Goal: Task Accomplishment & Management: Manage account settings

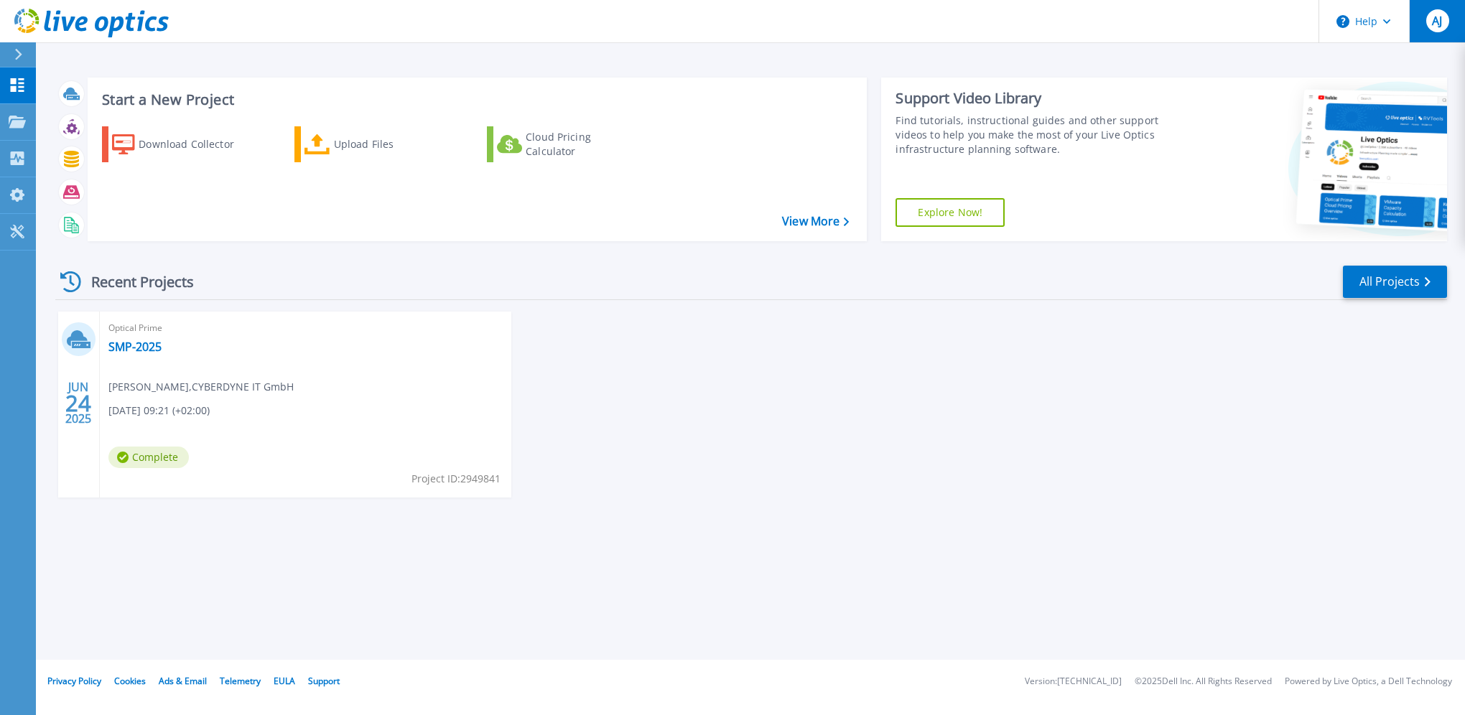
click at [1449, 19] on button "AJ" at bounding box center [1437, 21] width 56 height 42
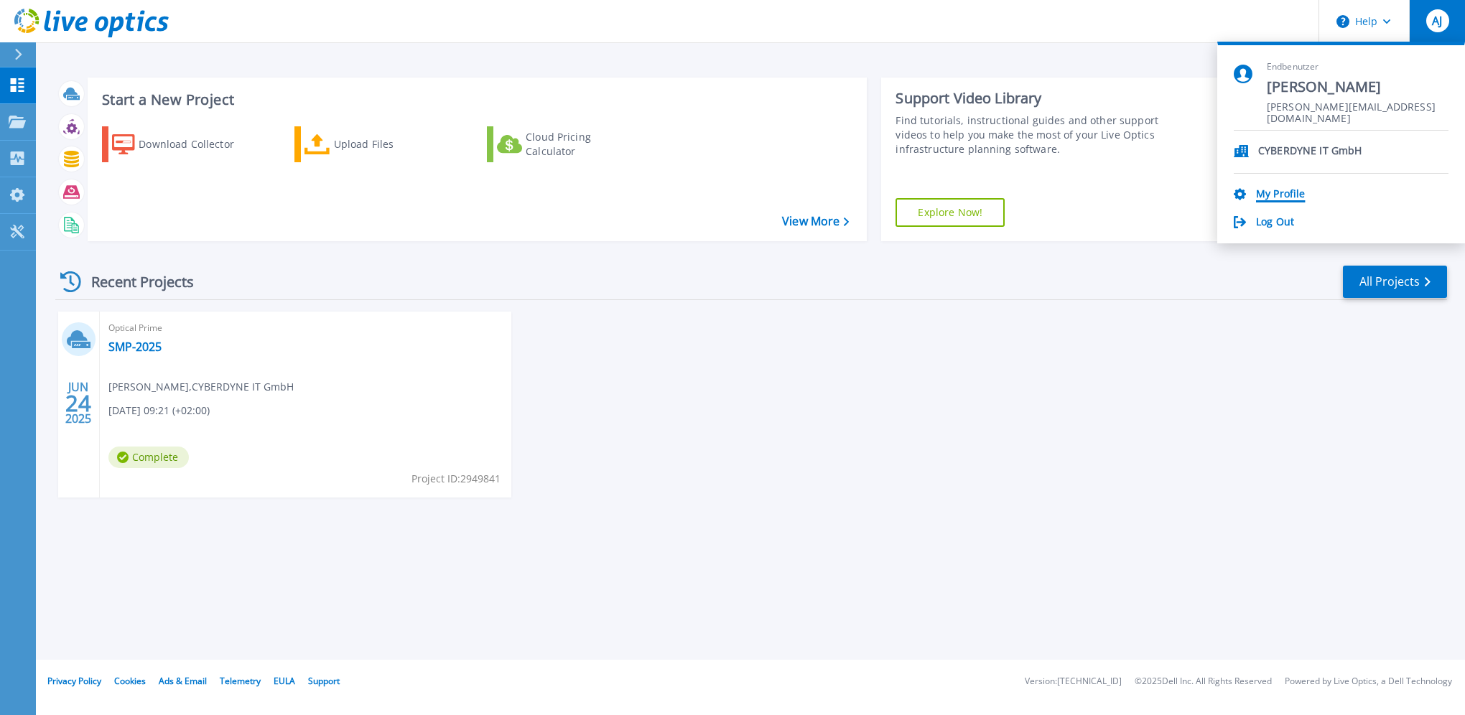
click at [1285, 188] on link "My Profile" at bounding box center [1280, 195] width 49 height 14
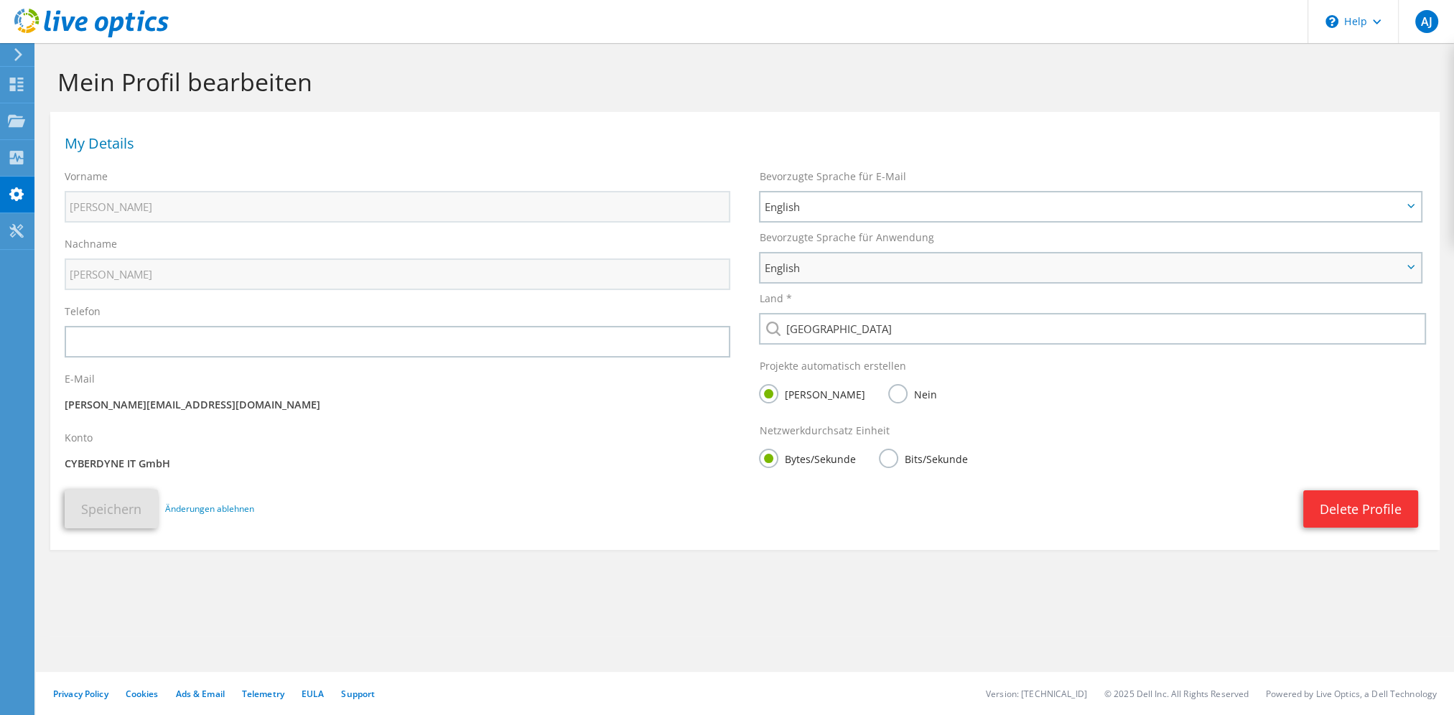
click at [833, 269] on span "English" at bounding box center [1083, 267] width 638 height 17
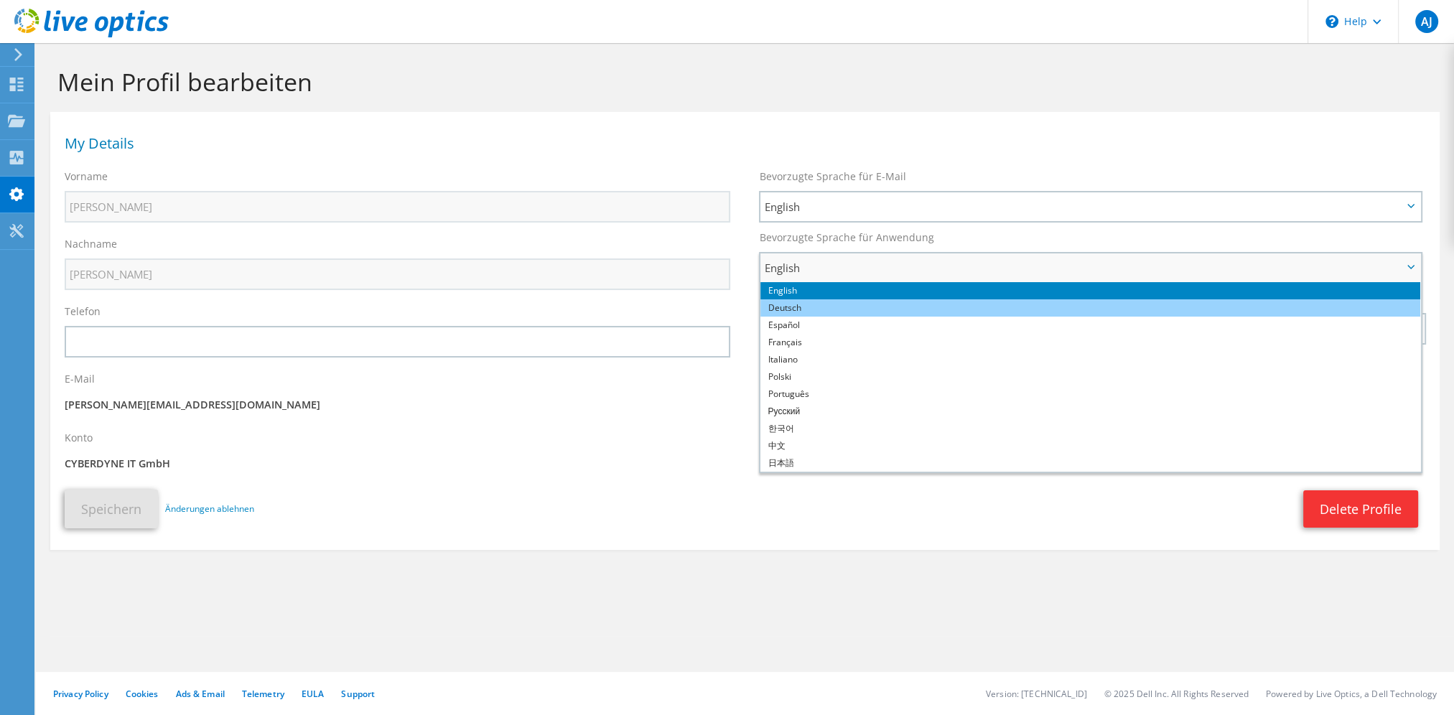
click at [811, 305] on li "Deutsch" at bounding box center [1089, 307] width 659 height 17
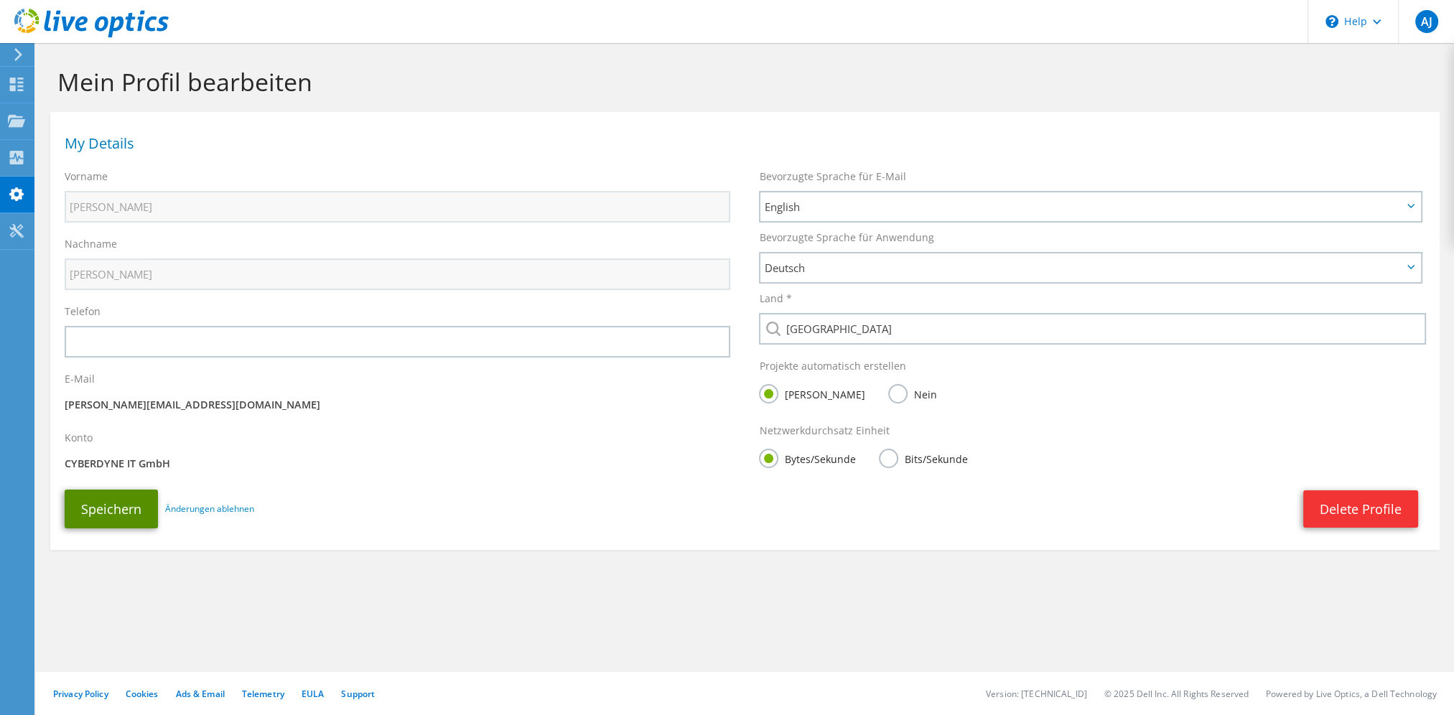
click at [103, 512] on button "Speichern" at bounding box center [111, 509] width 93 height 39
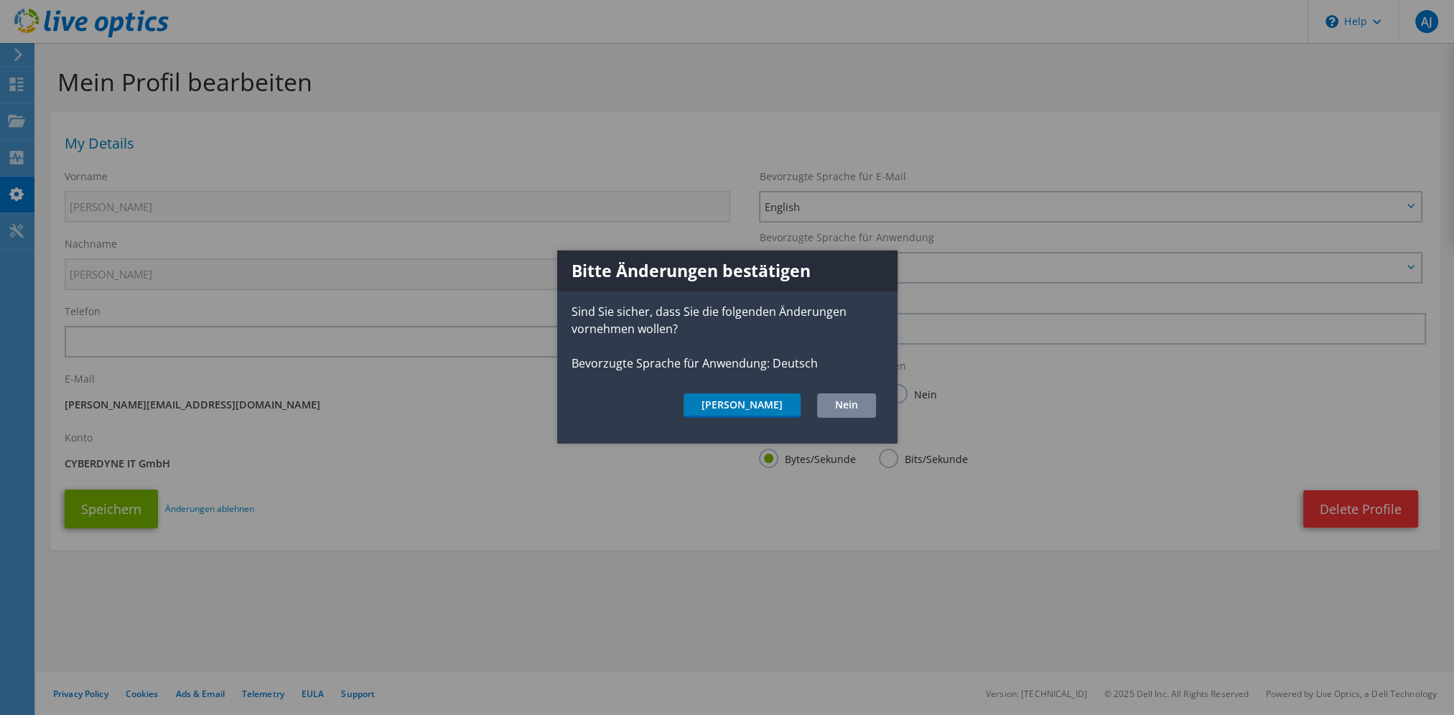
click at [843, 404] on button "Nein" at bounding box center [846, 406] width 59 height 24
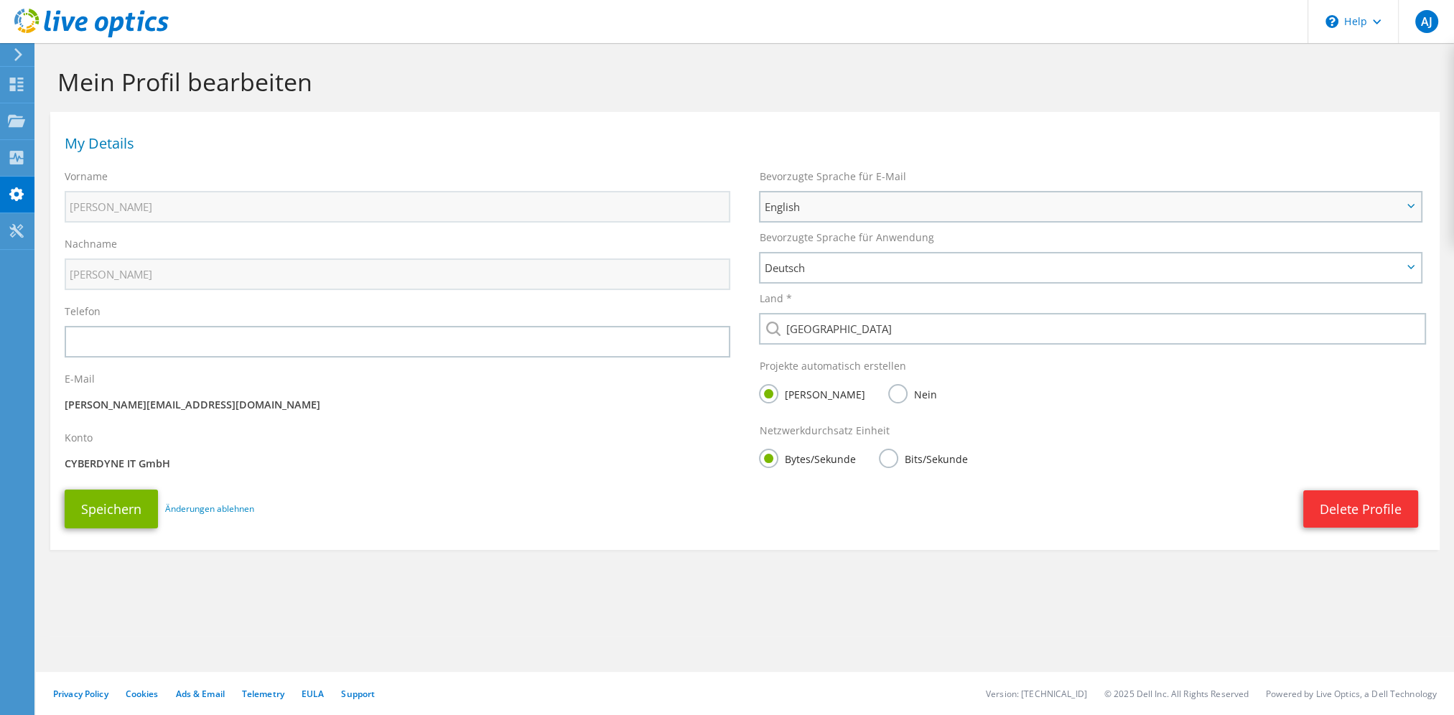
click at [824, 217] on span "English" at bounding box center [1089, 206] width 659 height 29
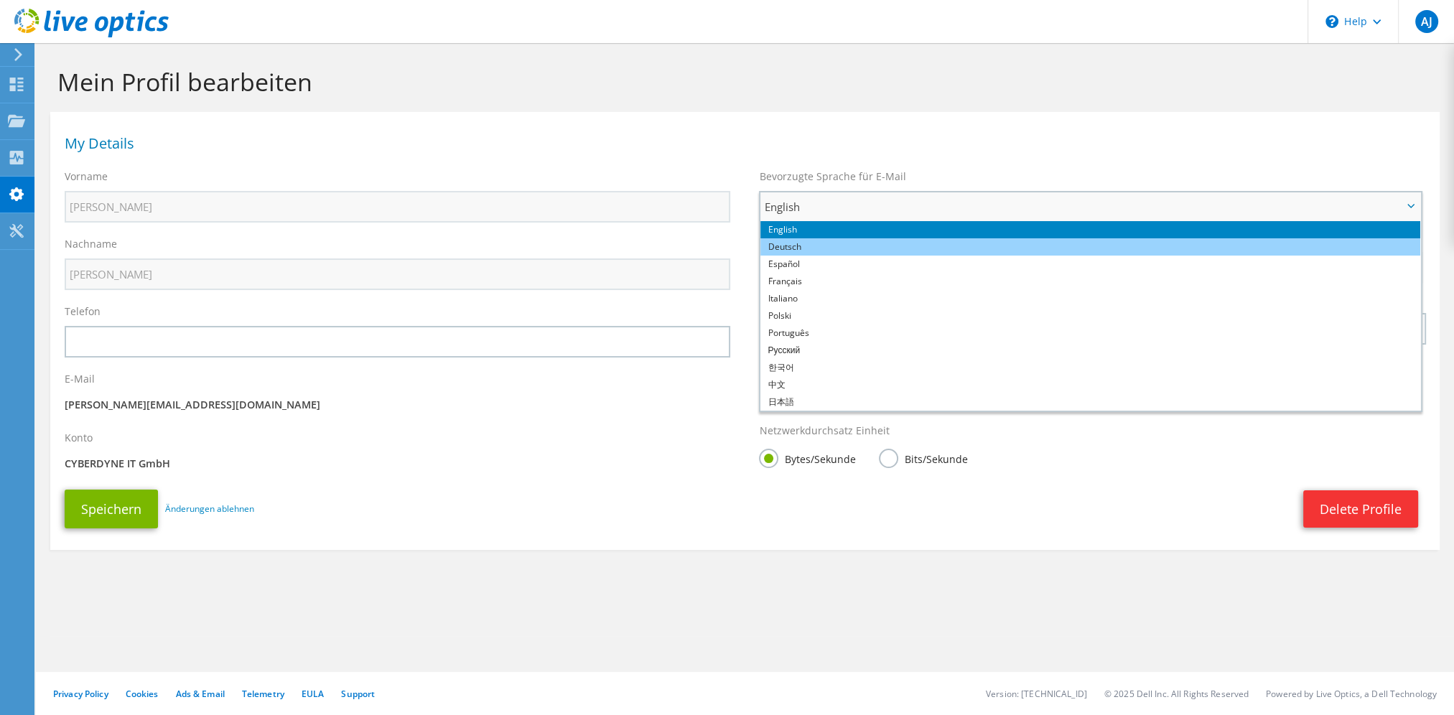
click at [810, 248] on li "Deutsch" at bounding box center [1089, 246] width 659 height 17
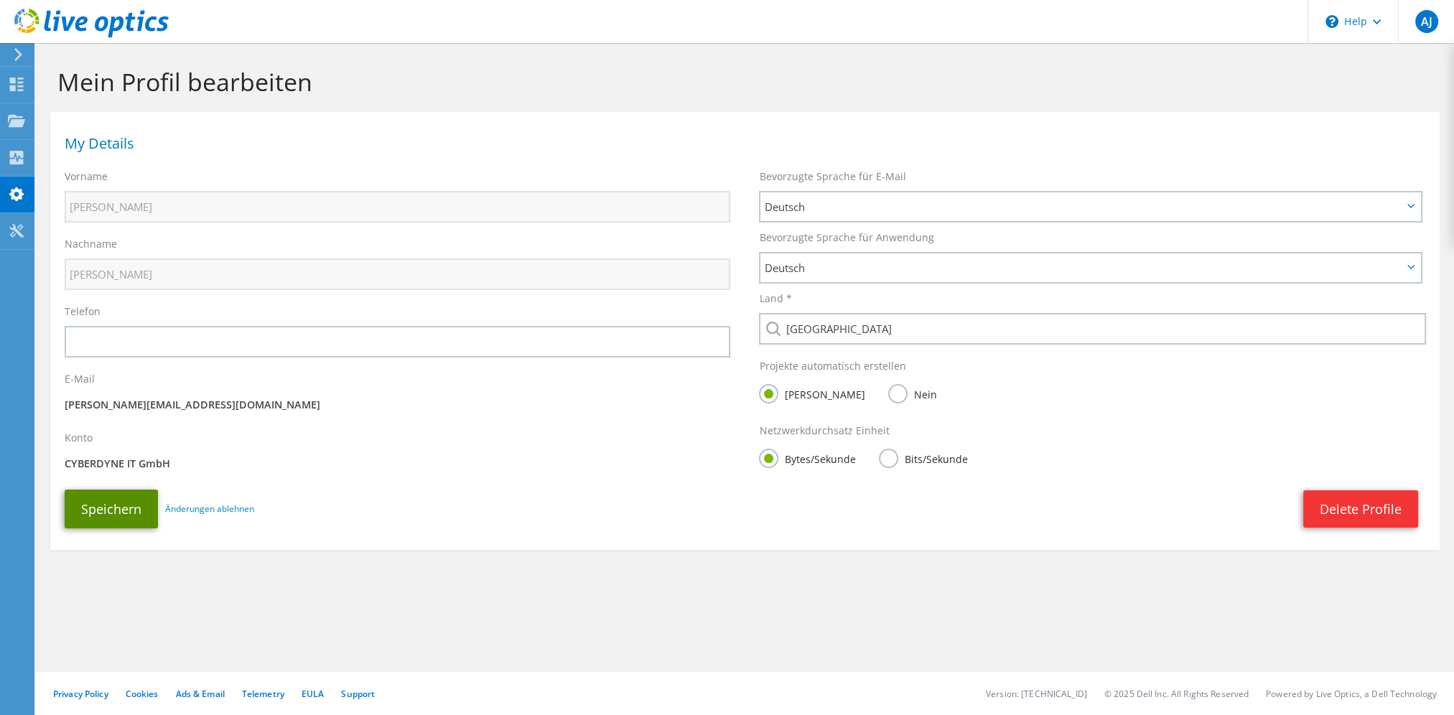
click at [132, 508] on button "Speichern" at bounding box center [111, 509] width 93 height 39
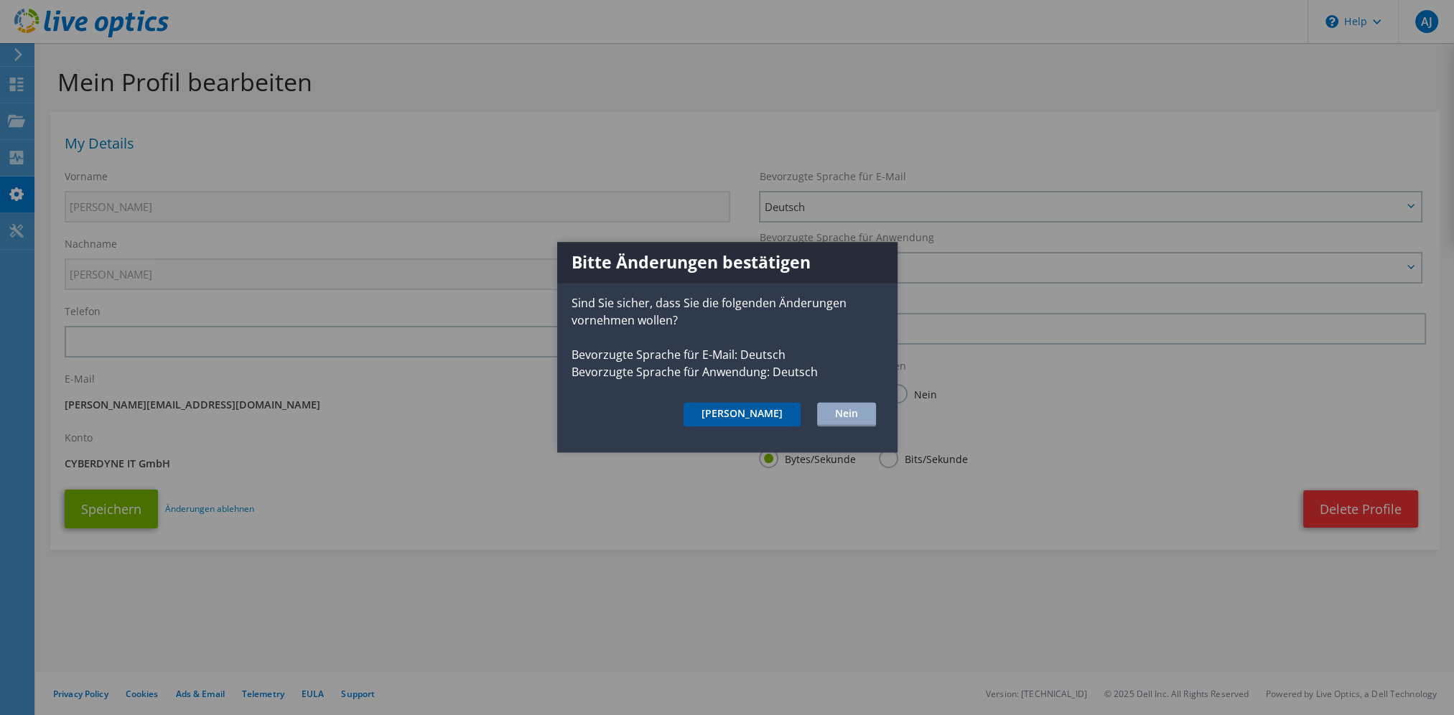
click at [774, 406] on button "[PERSON_NAME]" at bounding box center [742, 414] width 117 height 24
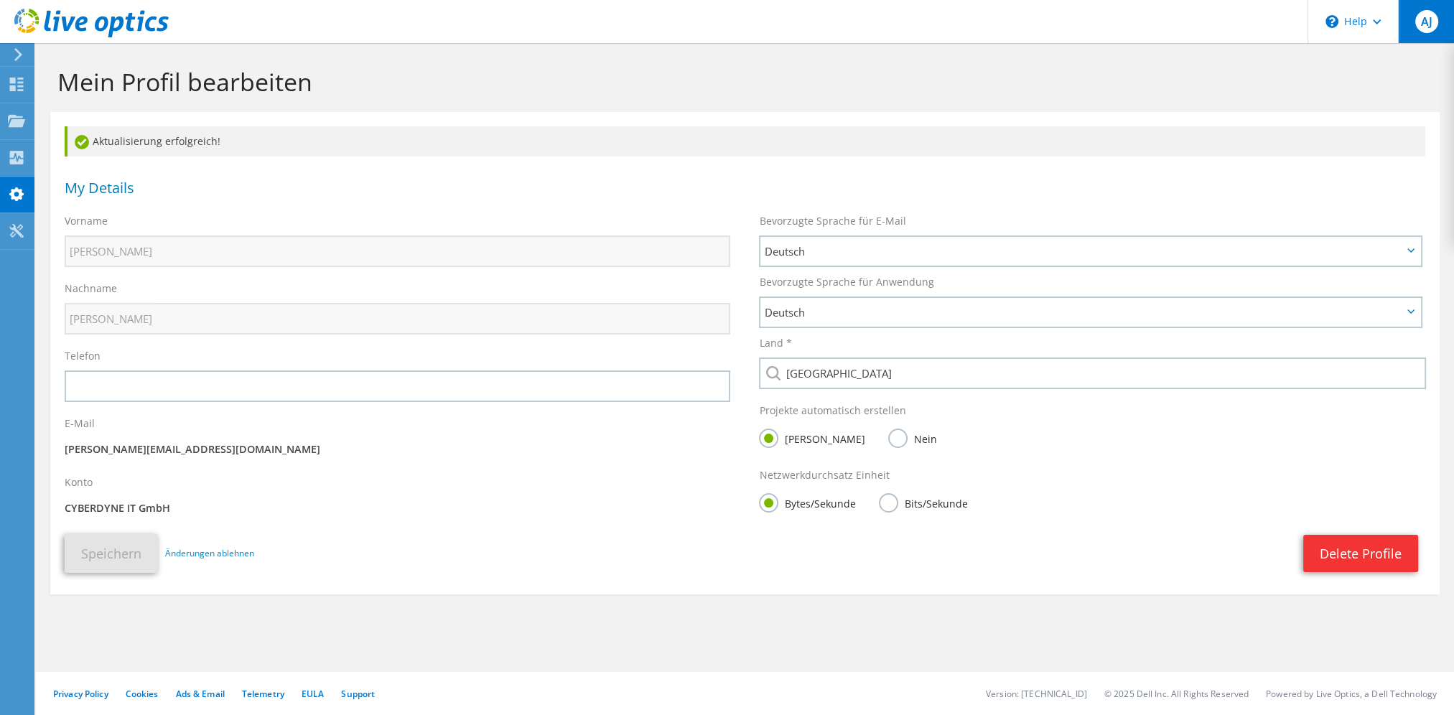
click at [1407, 19] on div "AJ" at bounding box center [1426, 21] width 56 height 43
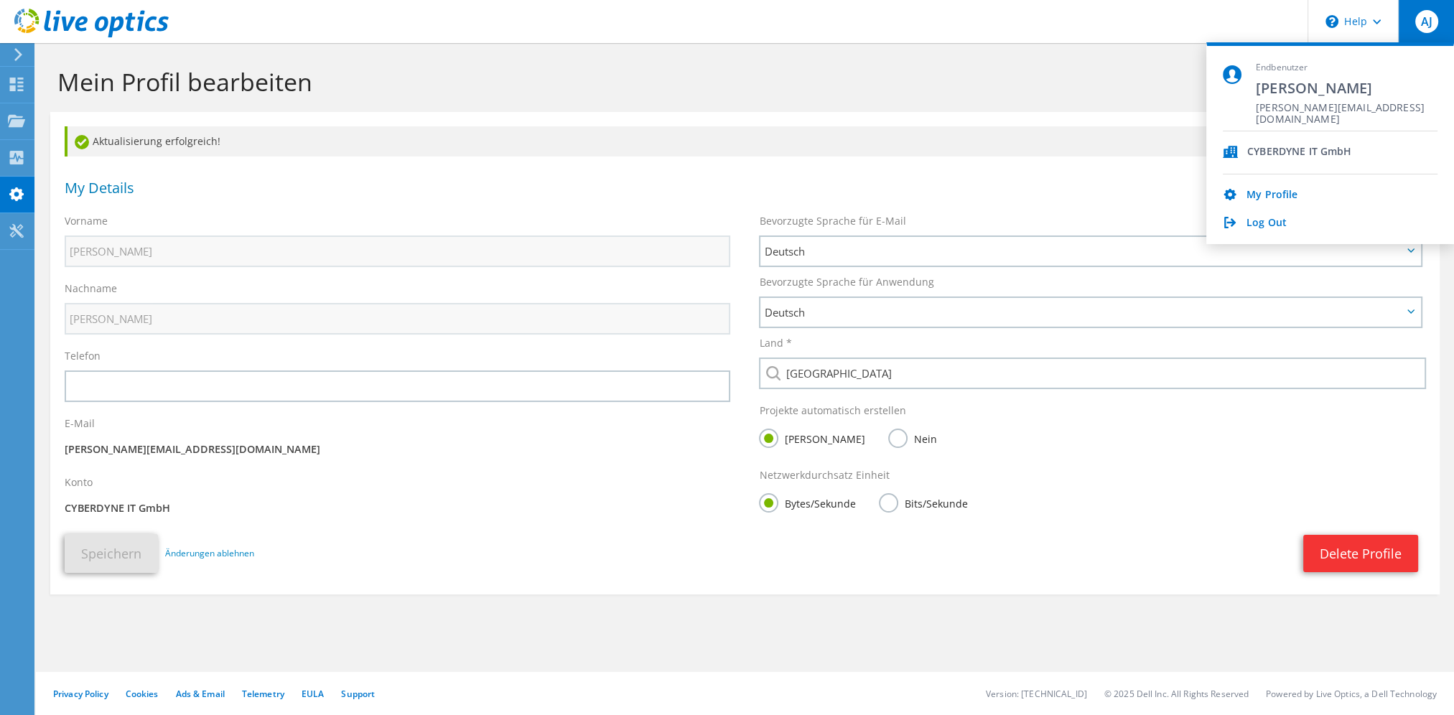
click at [113, 549] on button "Speichern" at bounding box center [111, 553] width 93 height 39
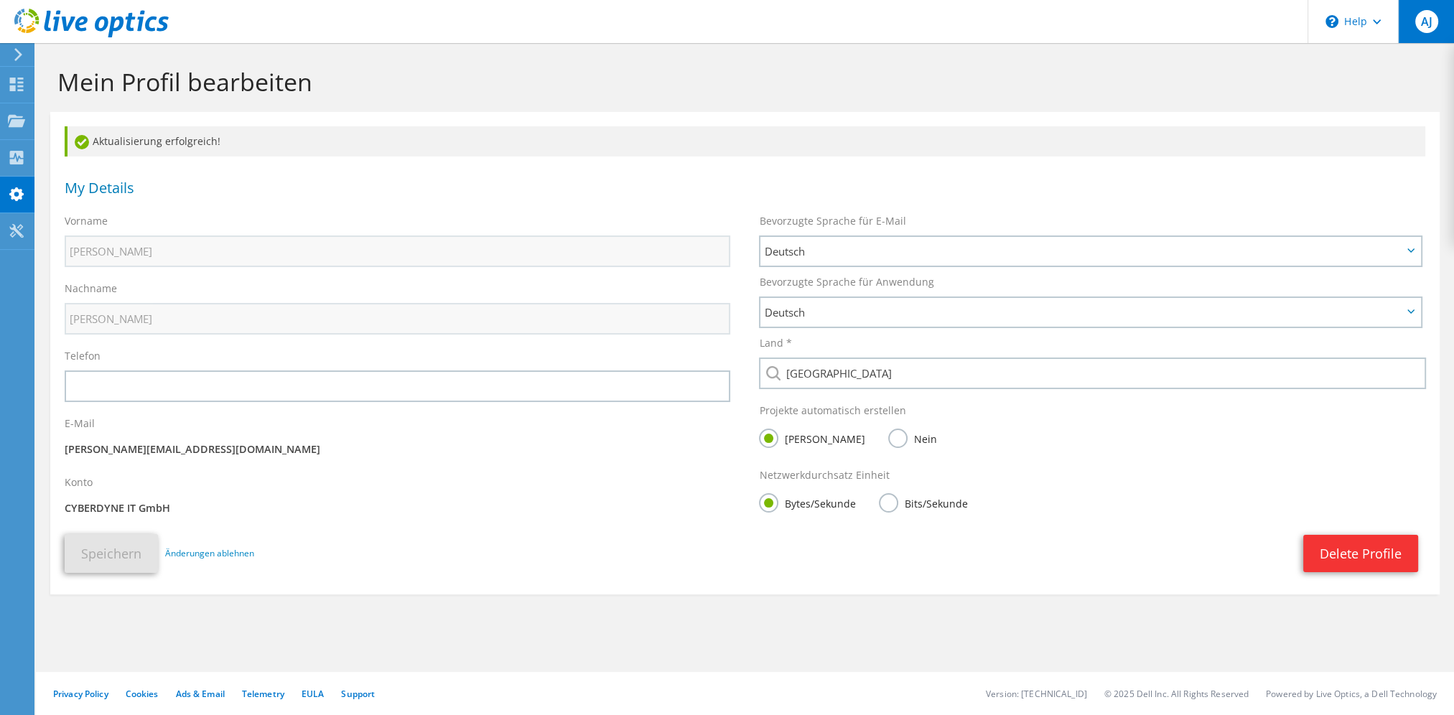
click at [1410, 17] on div "AJ" at bounding box center [1426, 21] width 56 height 43
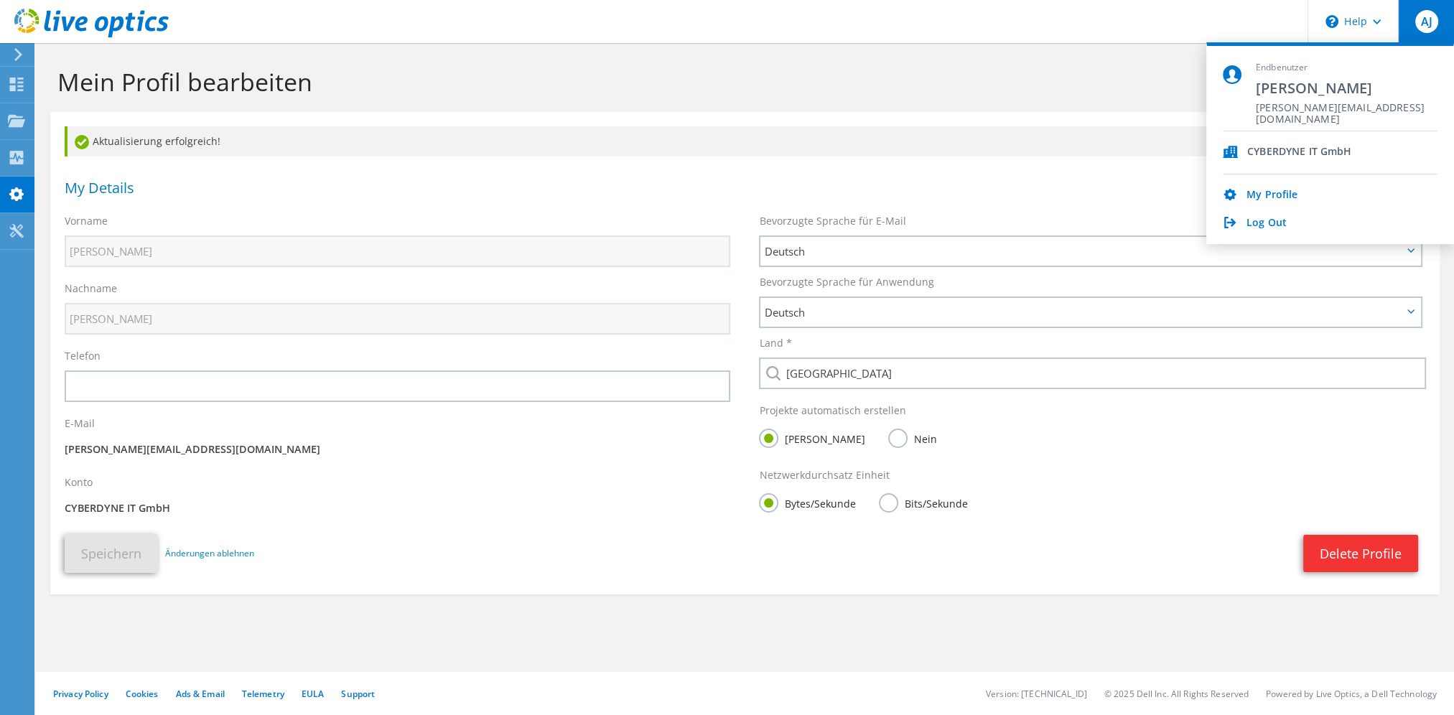
click at [1304, 90] on span "[PERSON_NAME]" at bounding box center [1347, 87] width 182 height 19
click at [1279, 192] on link "My Profile" at bounding box center [1272, 196] width 51 height 14
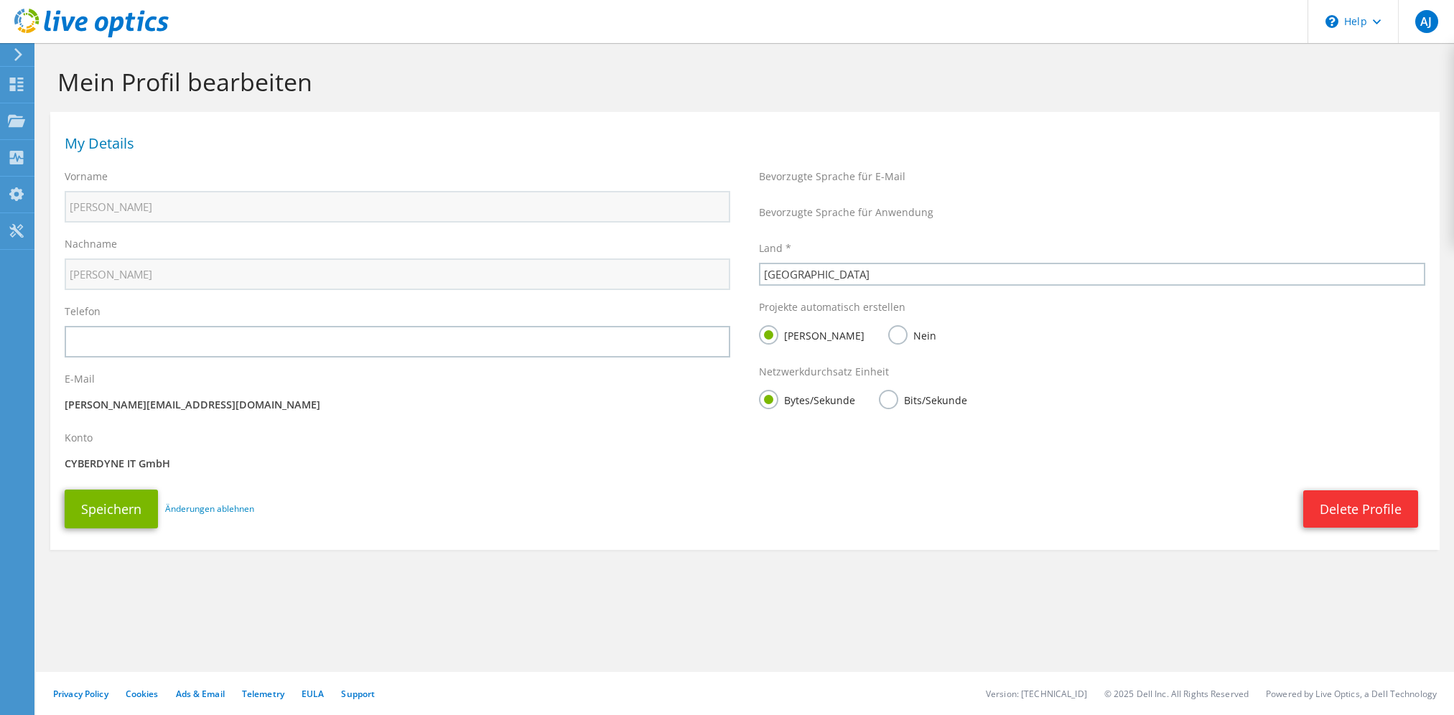
select select "56"
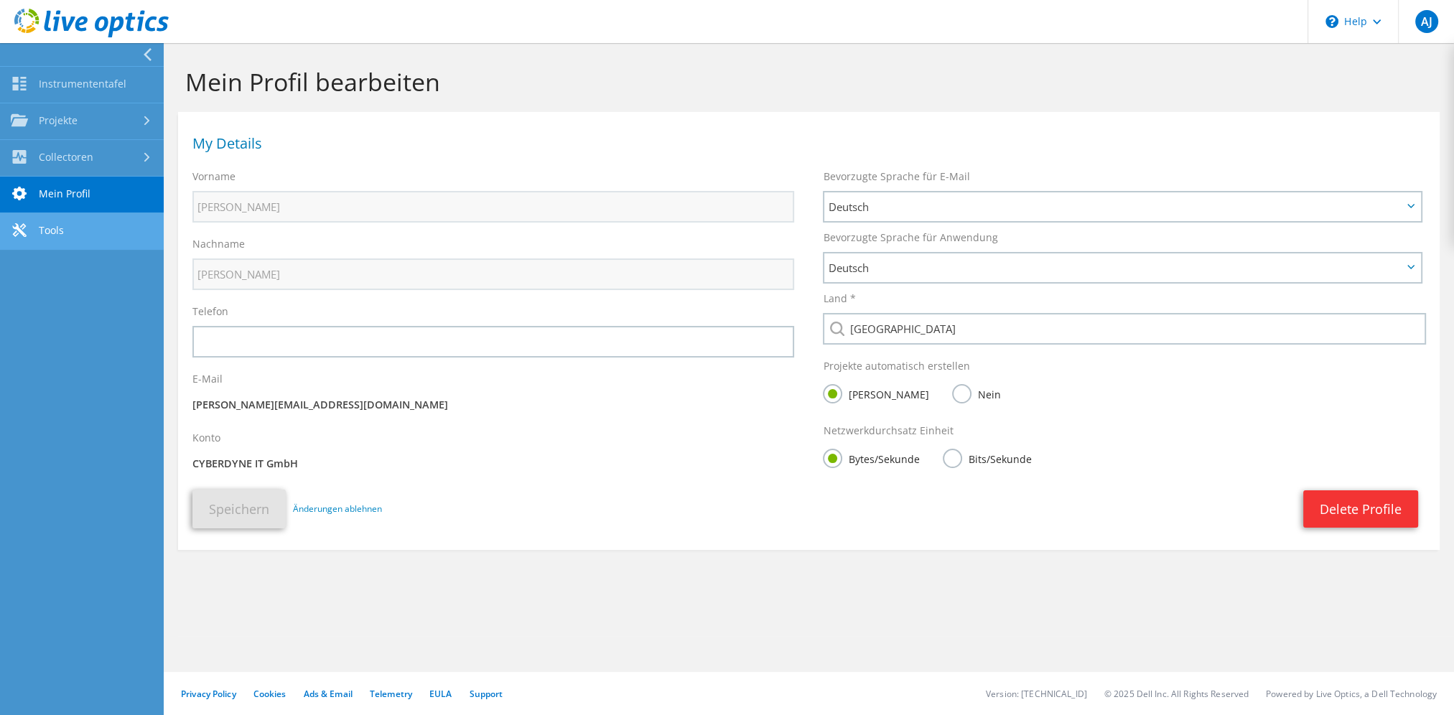
click at [86, 217] on link "Tools" at bounding box center [82, 231] width 164 height 37
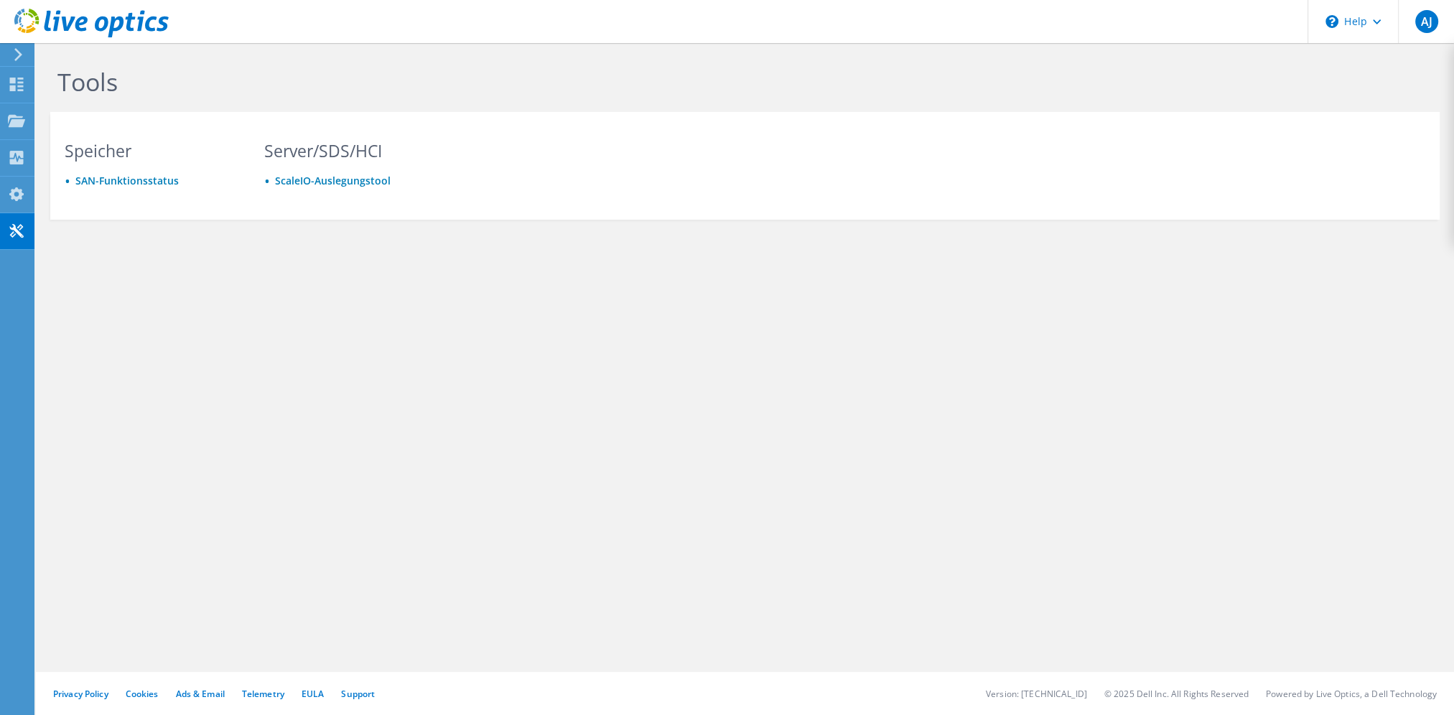
click at [1077, 381] on div "Tools [PERSON_NAME] SAN-Funktionsstatus Server/SDS/HCI ScaleIO-Auslegungstool P…" at bounding box center [745, 379] width 1418 height 672
click at [1363, 29] on div "\n Help" at bounding box center [1353, 21] width 90 height 43
click at [1413, 24] on div "AJ" at bounding box center [1426, 21] width 56 height 43
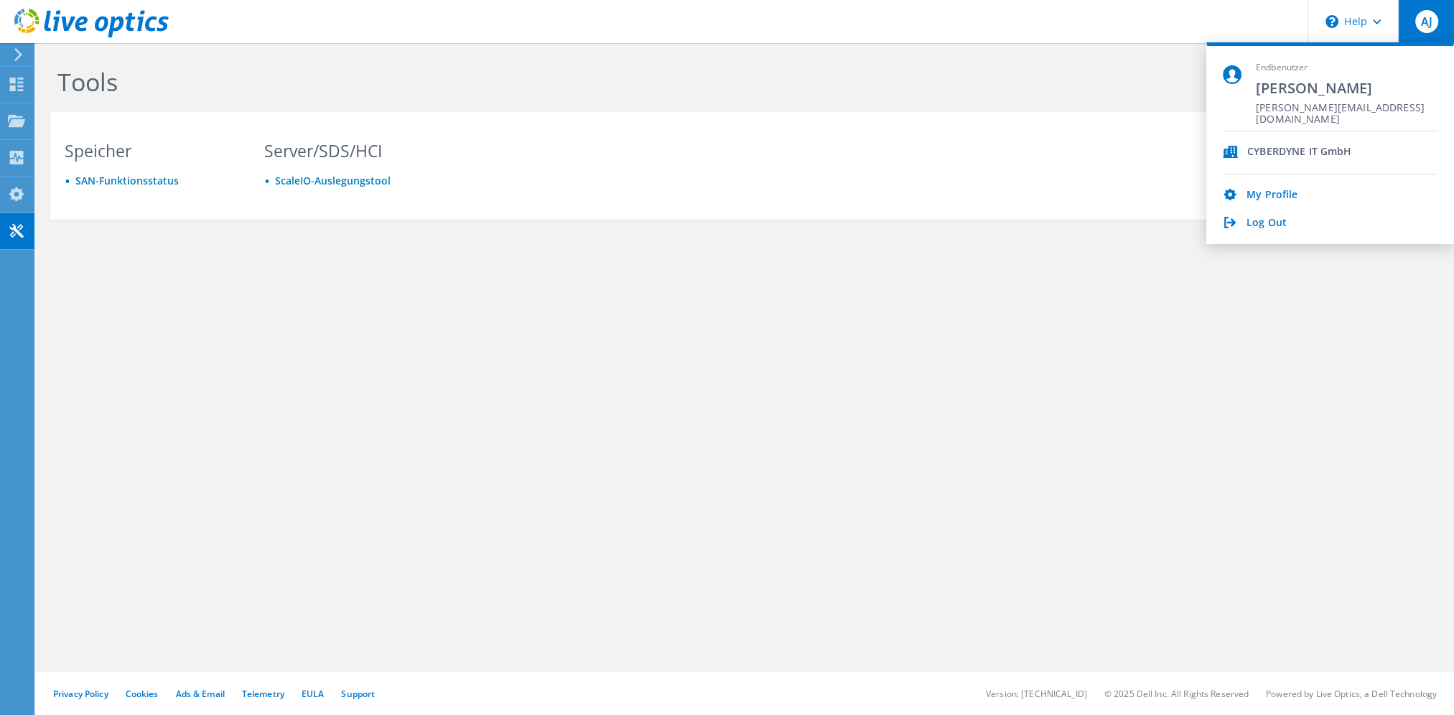
click at [1282, 186] on div "My Profile Log Out" at bounding box center [1330, 202] width 215 height 56
click at [1282, 189] on link "My Profile" at bounding box center [1272, 196] width 51 height 14
click at [1278, 195] on link "My Profile" at bounding box center [1272, 196] width 51 height 14
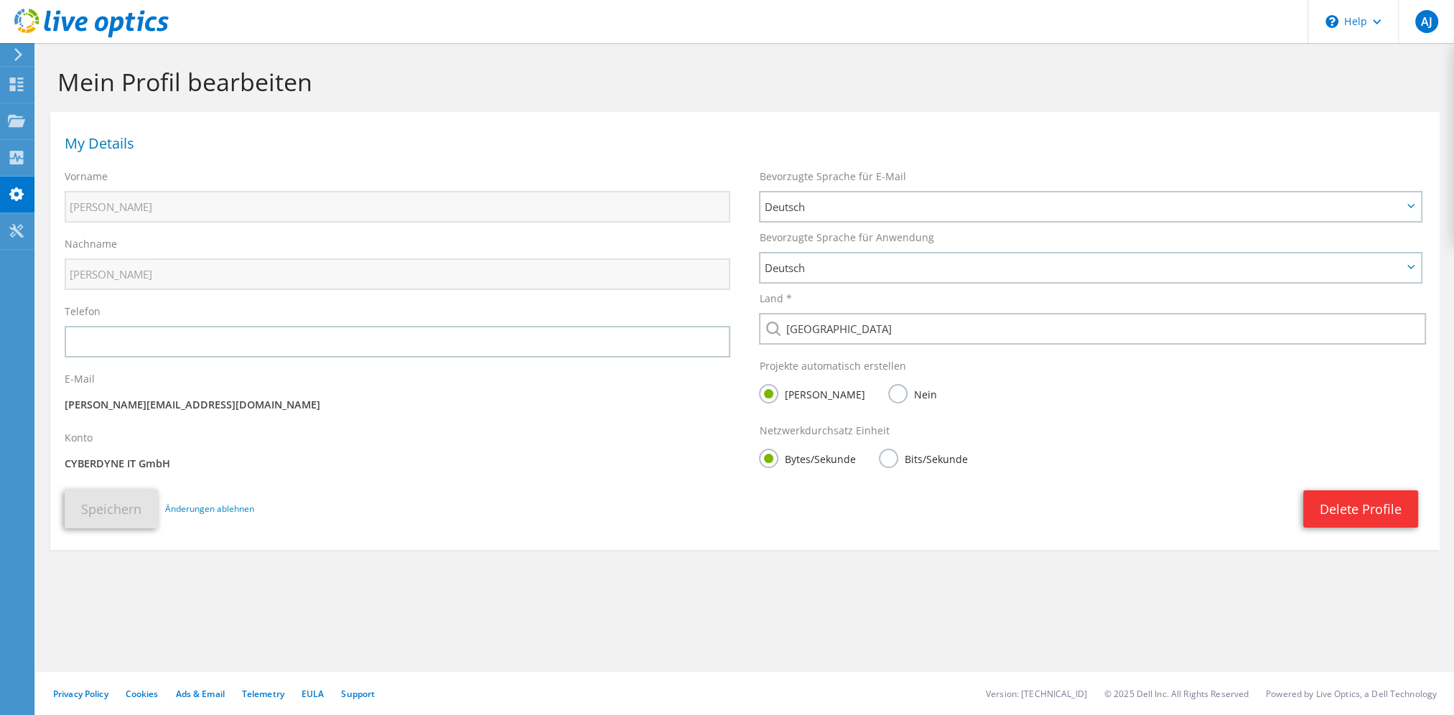
click at [448, 603] on section "Mein Profil bearbeiten My Details Vorname [PERSON_NAME] Nachname [PERSON_NAME] …" at bounding box center [745, 339] width 1418 height 593
